Goal: Task Accomplishment & Management: Manage account settings

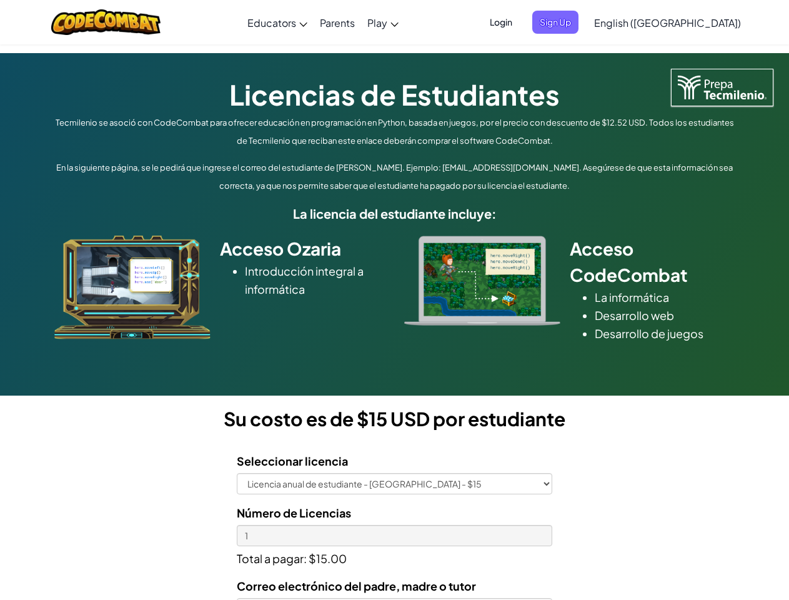
click at [395, 300] on div at bounding box center [482, 281] width 175 height 90
click at [520, 22] on span "Login" at bounding box center [502, 22] width 38 height 23
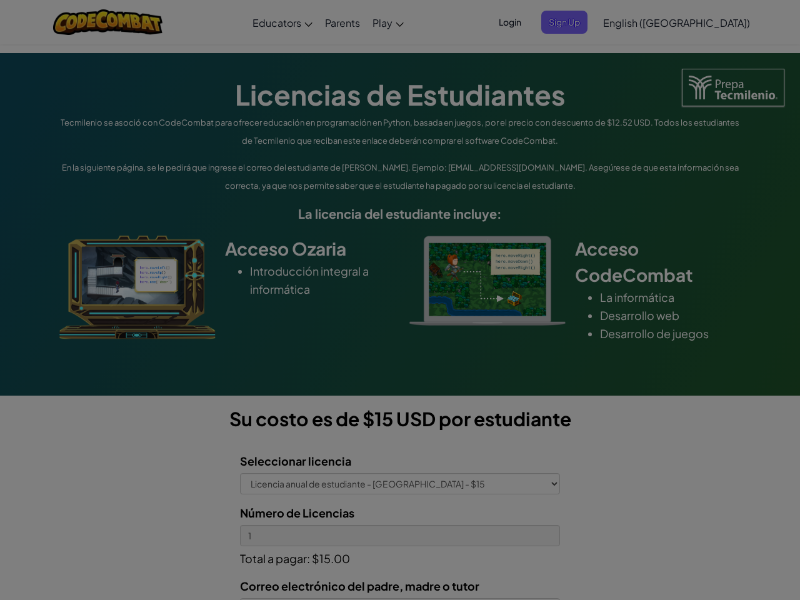
click at [0, 0] on input "Email or Username :" at bounding box center [0, 0] width 0 height 0
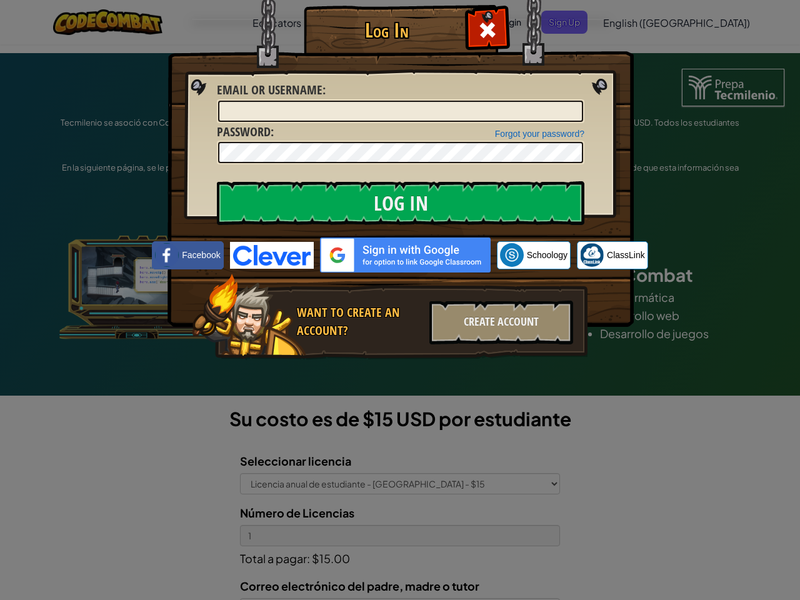
click at [632, 22] on div "Log In Unknown Error Email or Username : Forgot your password? Password : Log I…" at bounding box center [400, 300] width 800 height 600
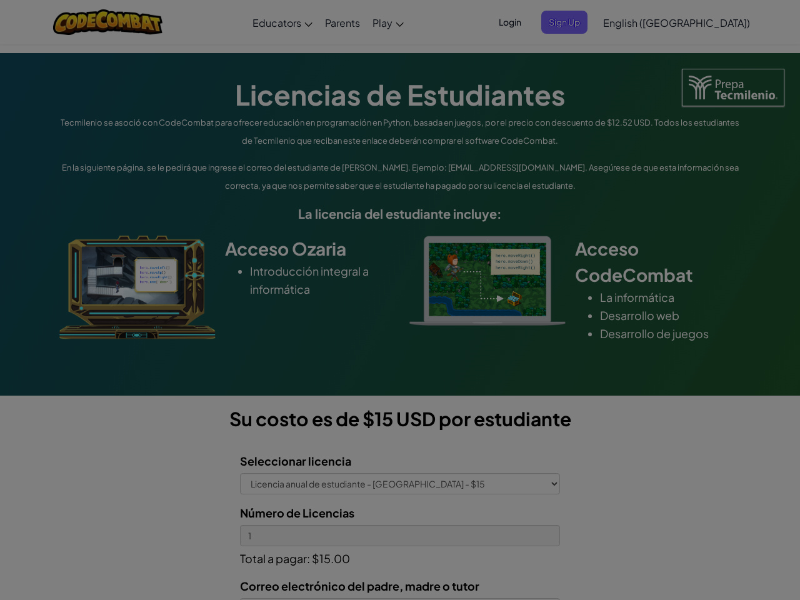
click at [632, 22] on div "Log In Unknown Error Email or Username : Forgot your password? Password : Log I…" at bounding box center [400, 300] width 800 height 600
click at [699, 23] on div at bounding box center [400, 300] width 800 height 600
